Goal: Task Accomplishment & Management: Use online tool/utility

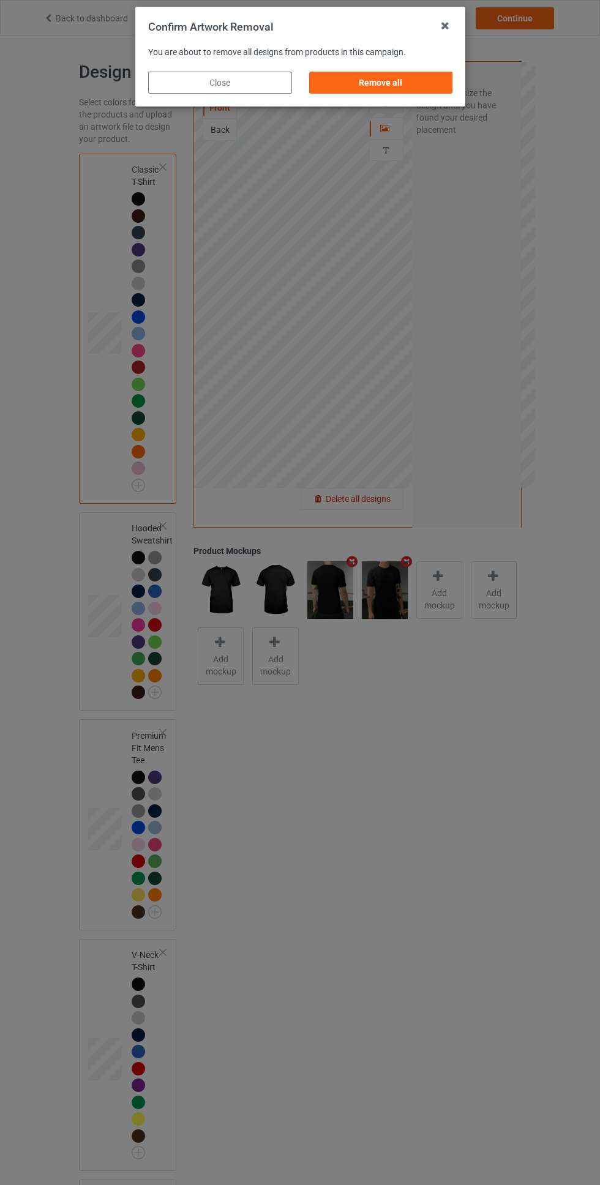
click at [416, 87] on div "Remove all" at bounding box center [381, 83] width 144 height 22
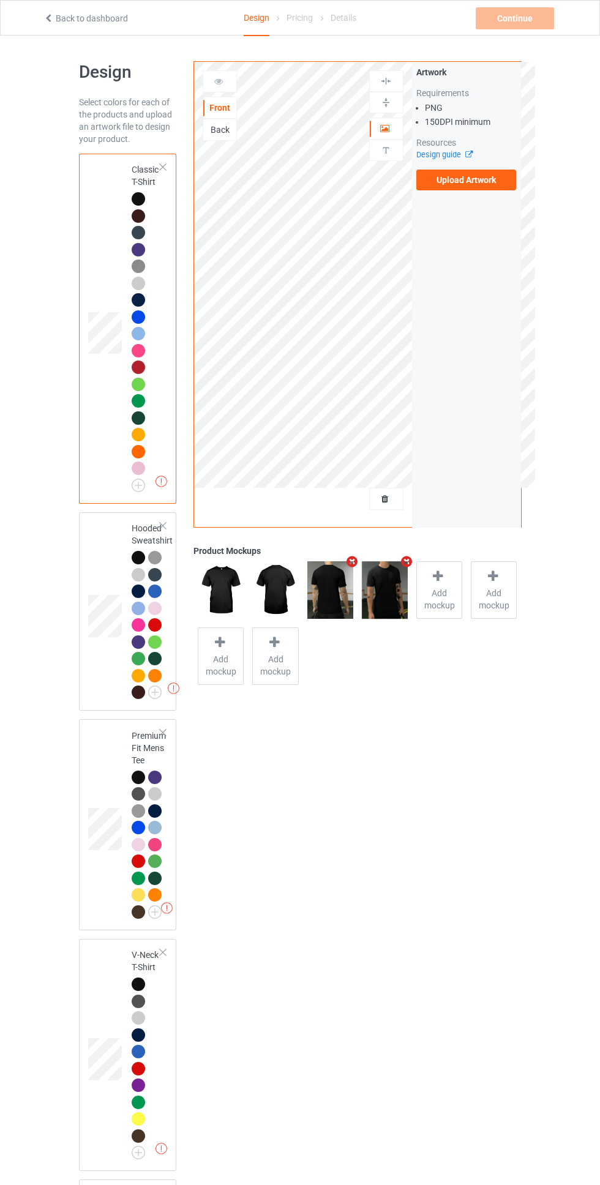
click at [227, 134] on div "Back" at bounding box center [219, 130] width 33 height 12
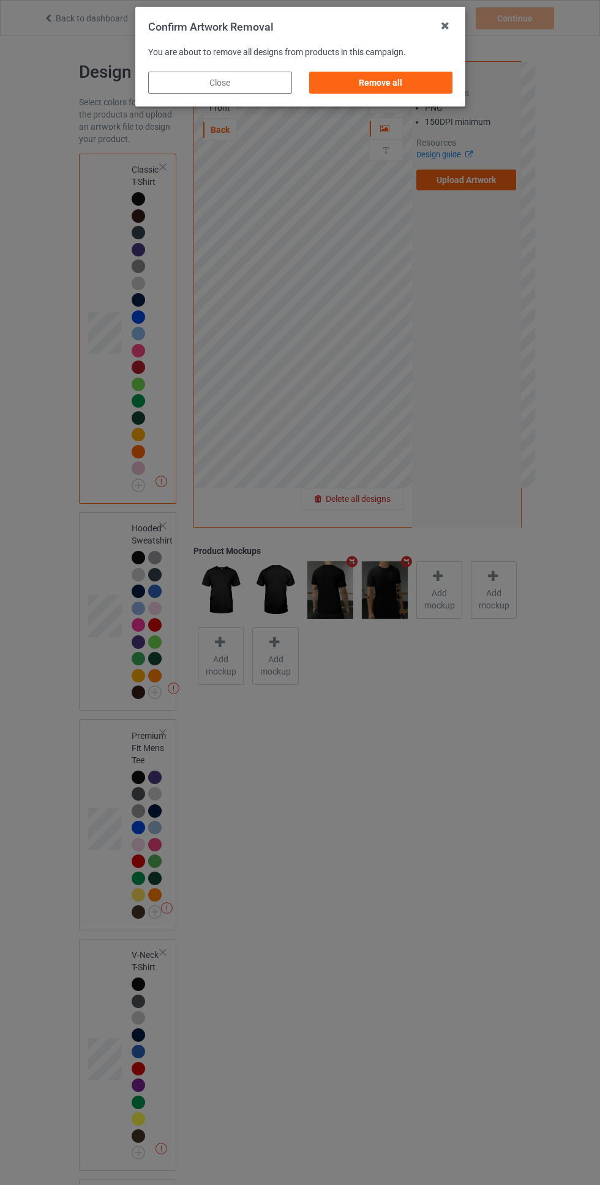
click at [407, 80] on div "Remove all" at bounding box center [381, 83] width 144 height 22
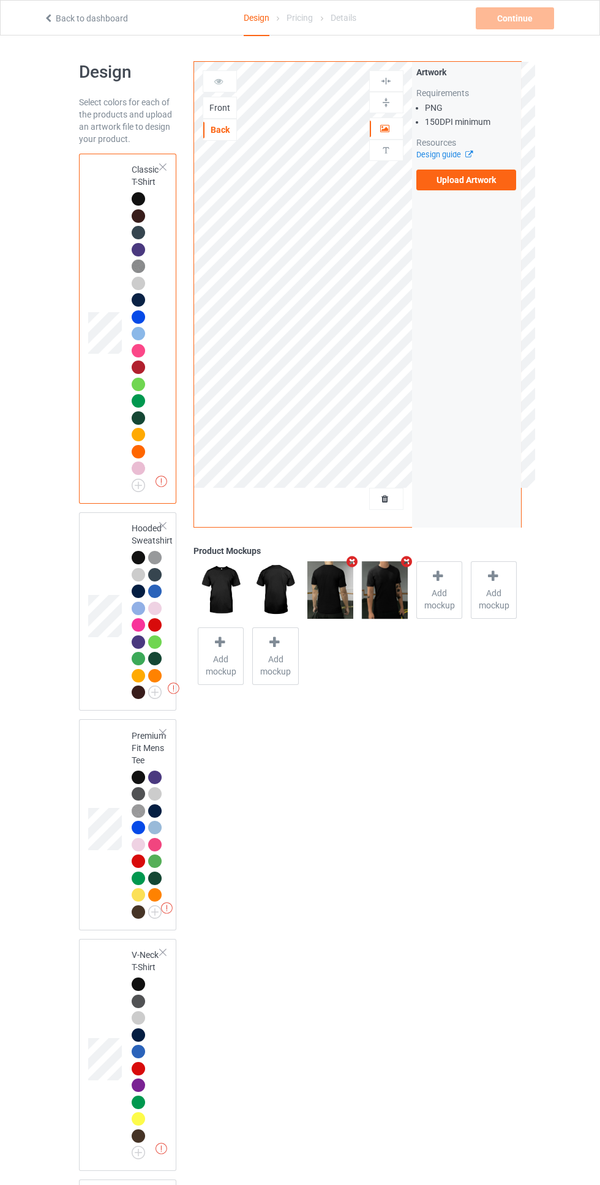
click at [223, 111] on div "Front" at bounding box center [219, 108] width 33 height 12
click at [494, 183] on label "Upload Artwork" at bounding box center [466, 180] width 100 height 21
click at [0, 0] on input "Upload Artwork" at bounding box center [0, 0] width 0 height 0
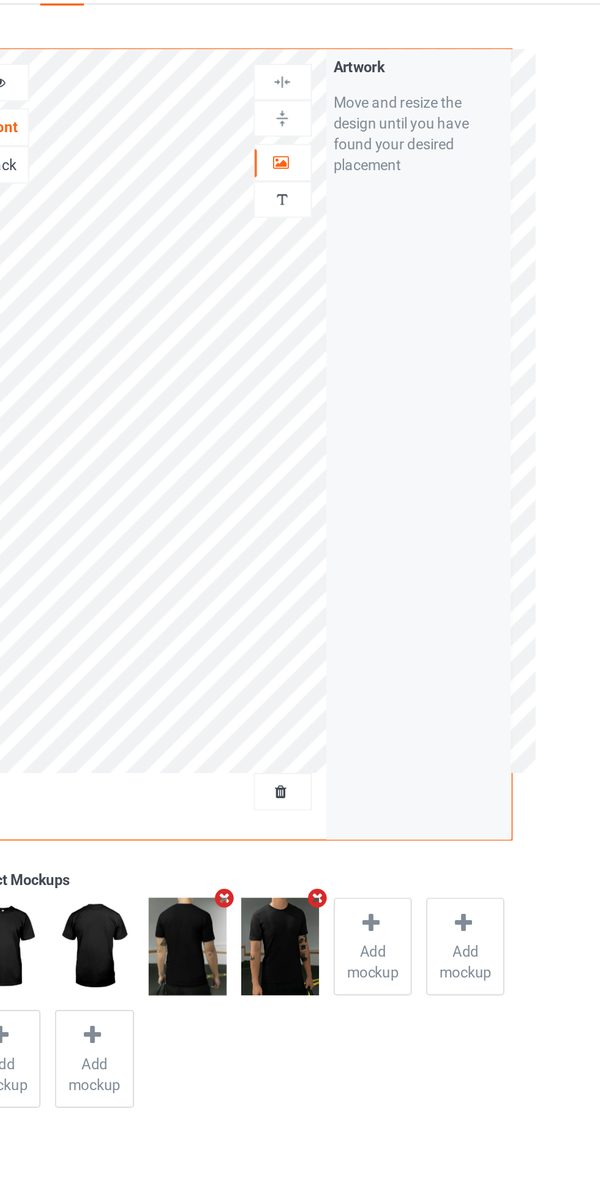
click at [395, 119] on div "Artwork" at bounding box center [386, 129] width 34 height 22
click at [388, 127] on icon at bounding box center [385, 126] width 10 height 9
click at [392, 101] on div at bounding box center [386, 103] width 33 height 12
click at [394, 79] on div at bounding box center [386, 81] width 33 height 12
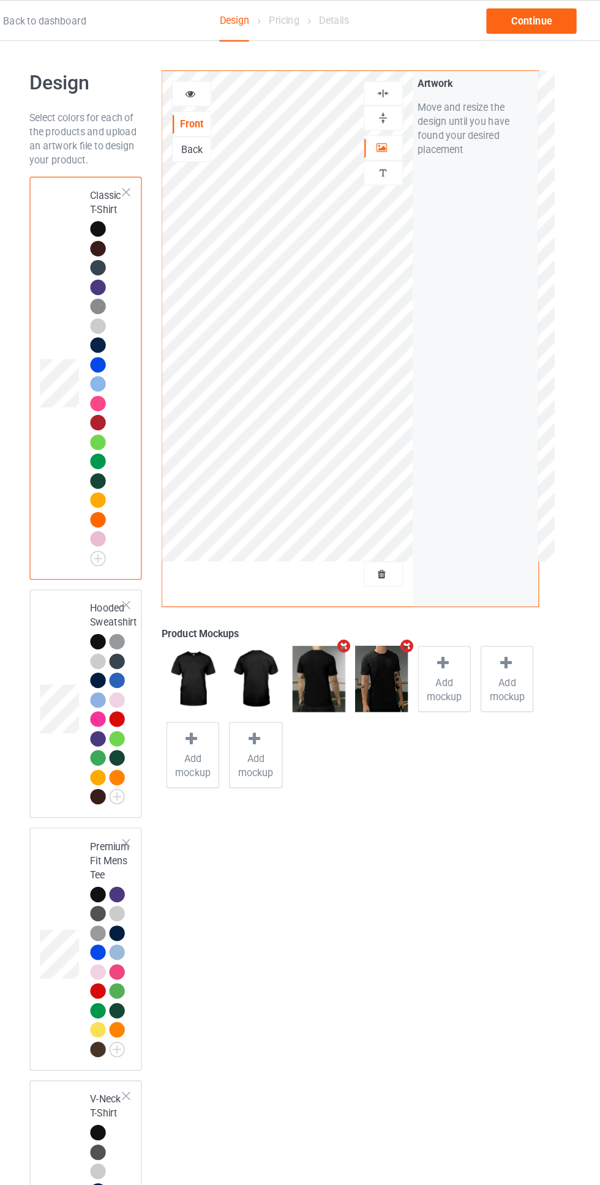
click at [399, 75] on div at bounding box center [386, 81] width 33 height 12
click at [519, 18] on div "Continue" at bounding box center [515, 18] width 78 height 22
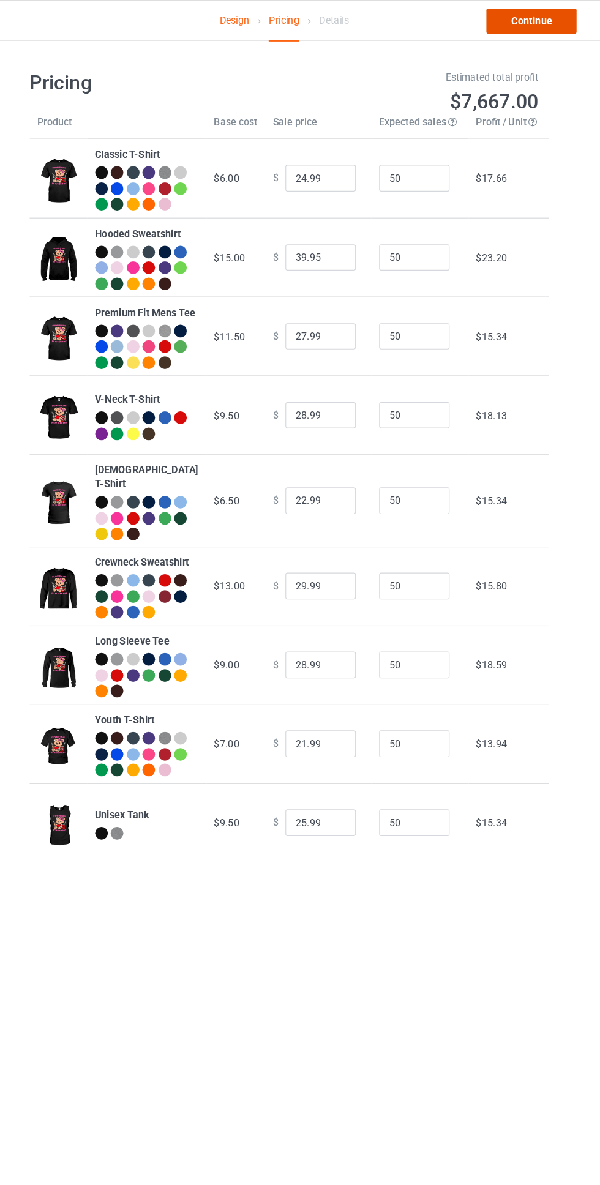
click at [529, 16] on link "Continue" at bounding box center [515, 18] width 78 height 22
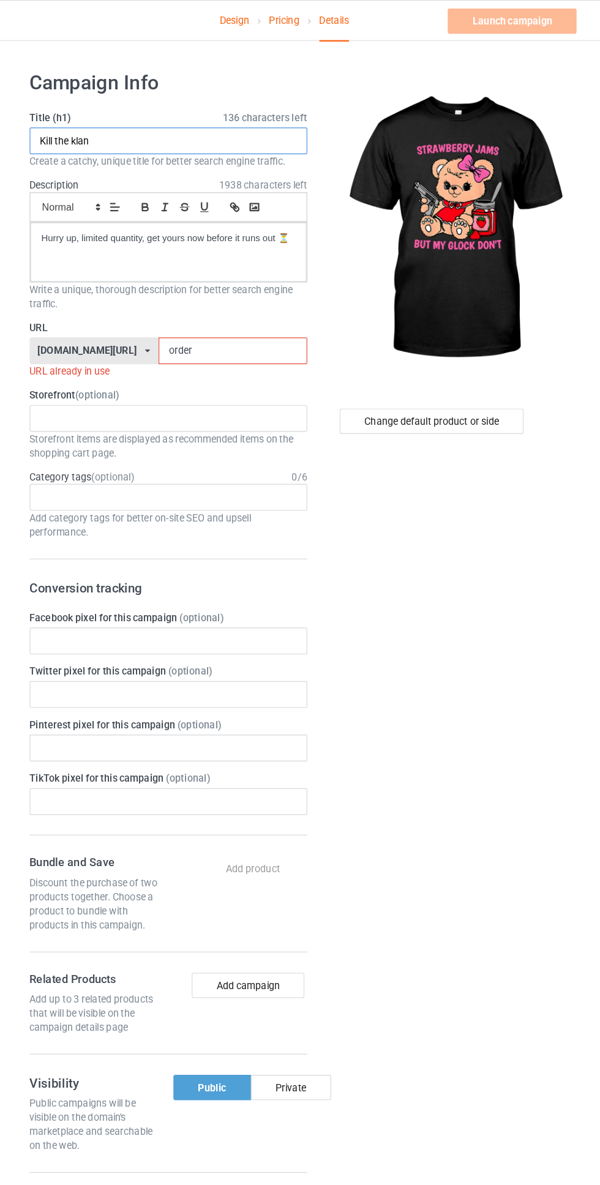
click at [275, 117] on input "Kill the klan" at bounding box center [199, 122] width 241 height 23
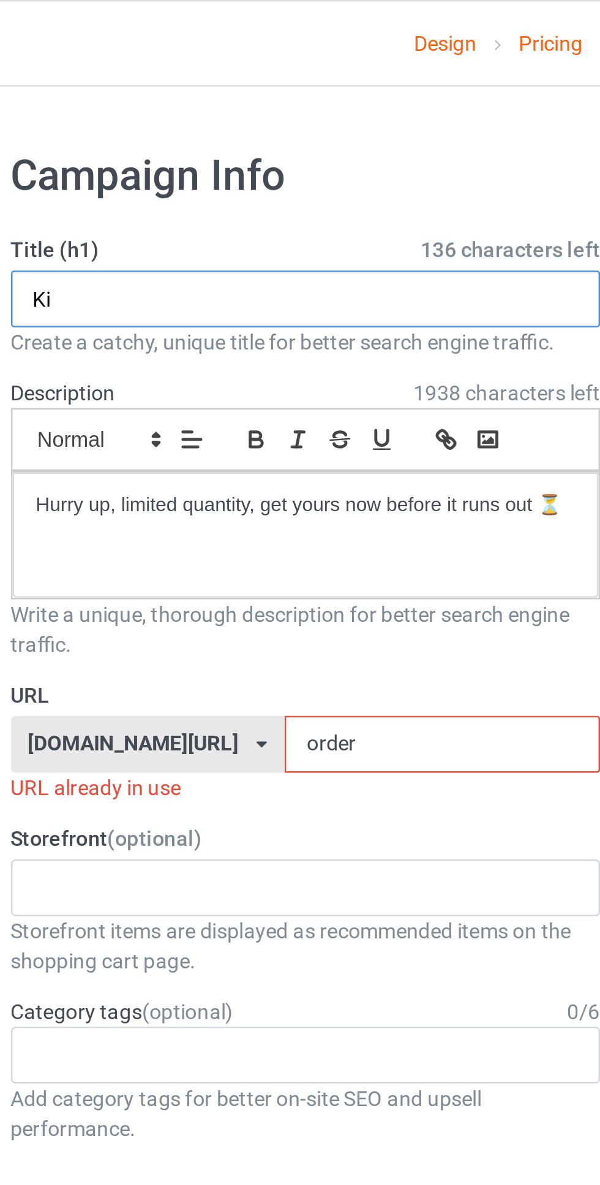
type input "K"
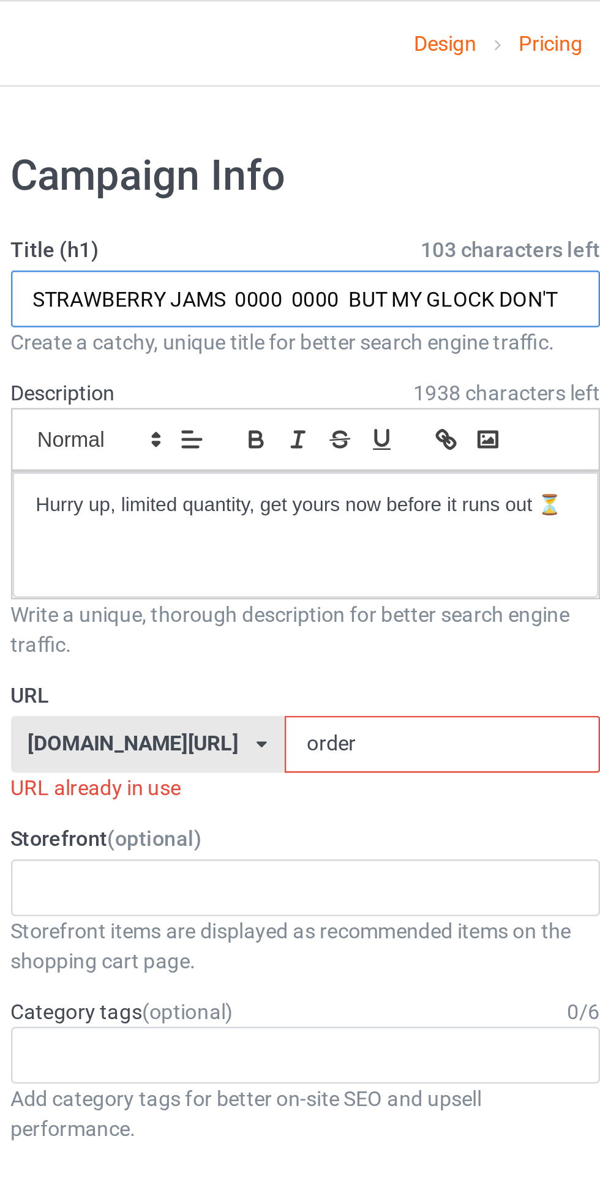
click at [211, 122] on input "STRAWBERRY JAMS 0000 0000 BUT MY GLOCK DON'T" at bounding box center [199, 122] width 241 height 23
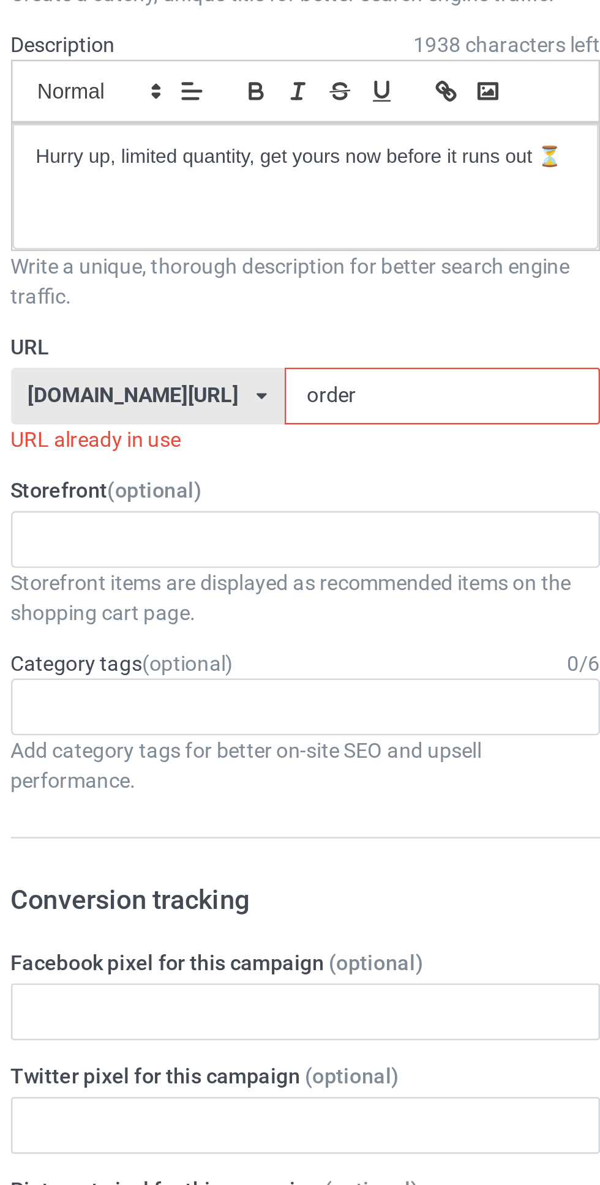
type input "STRAWBERRY JAMS BUT MY GLOCK DON'T"
click at [262, 302] on input "order" at bounding box center [255, 304] width 129 height 23
type input "order2"
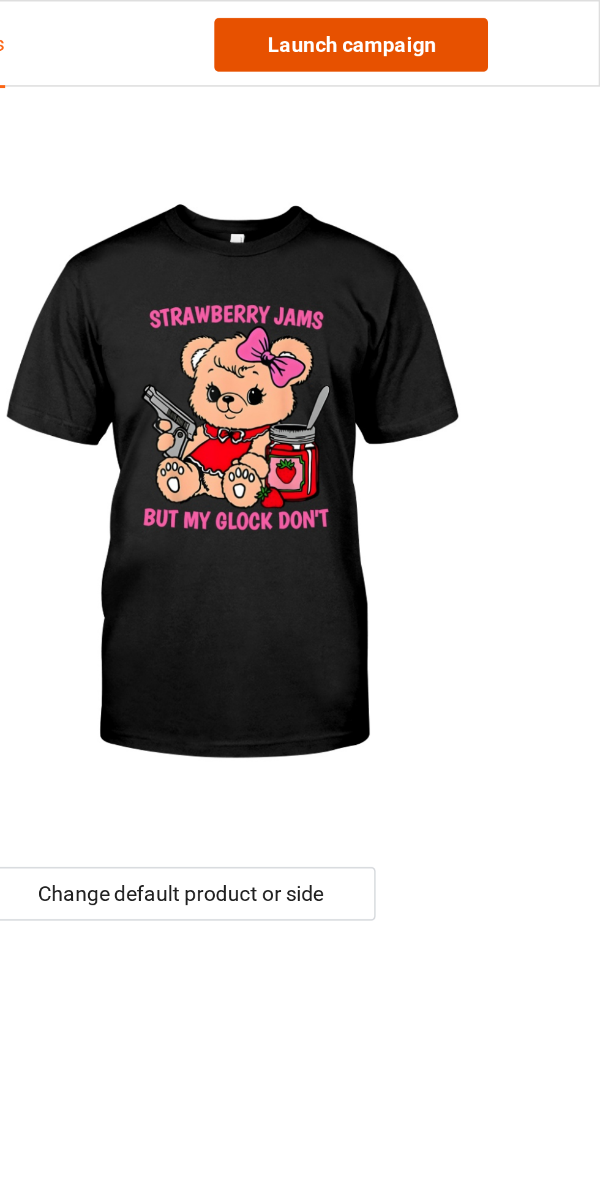
click at [522, 10] on link "Launch campaign" at bounding box center [498, 18] width 112 height 22
